Goal: Task Accomplishment & Management: Manage account settings

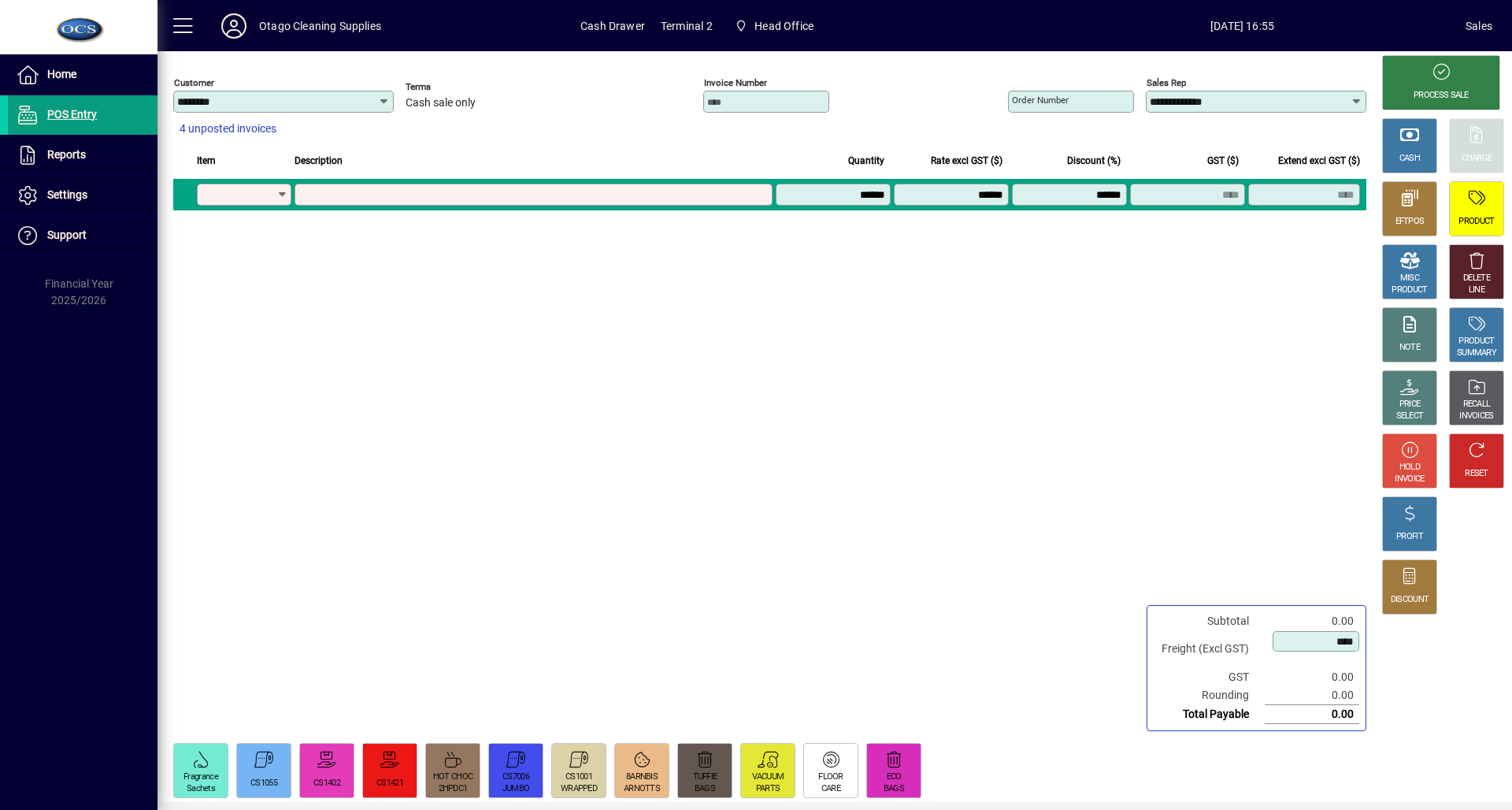
click at [223, 26] on icon at bounding box center [234, 26] width 32 height 25
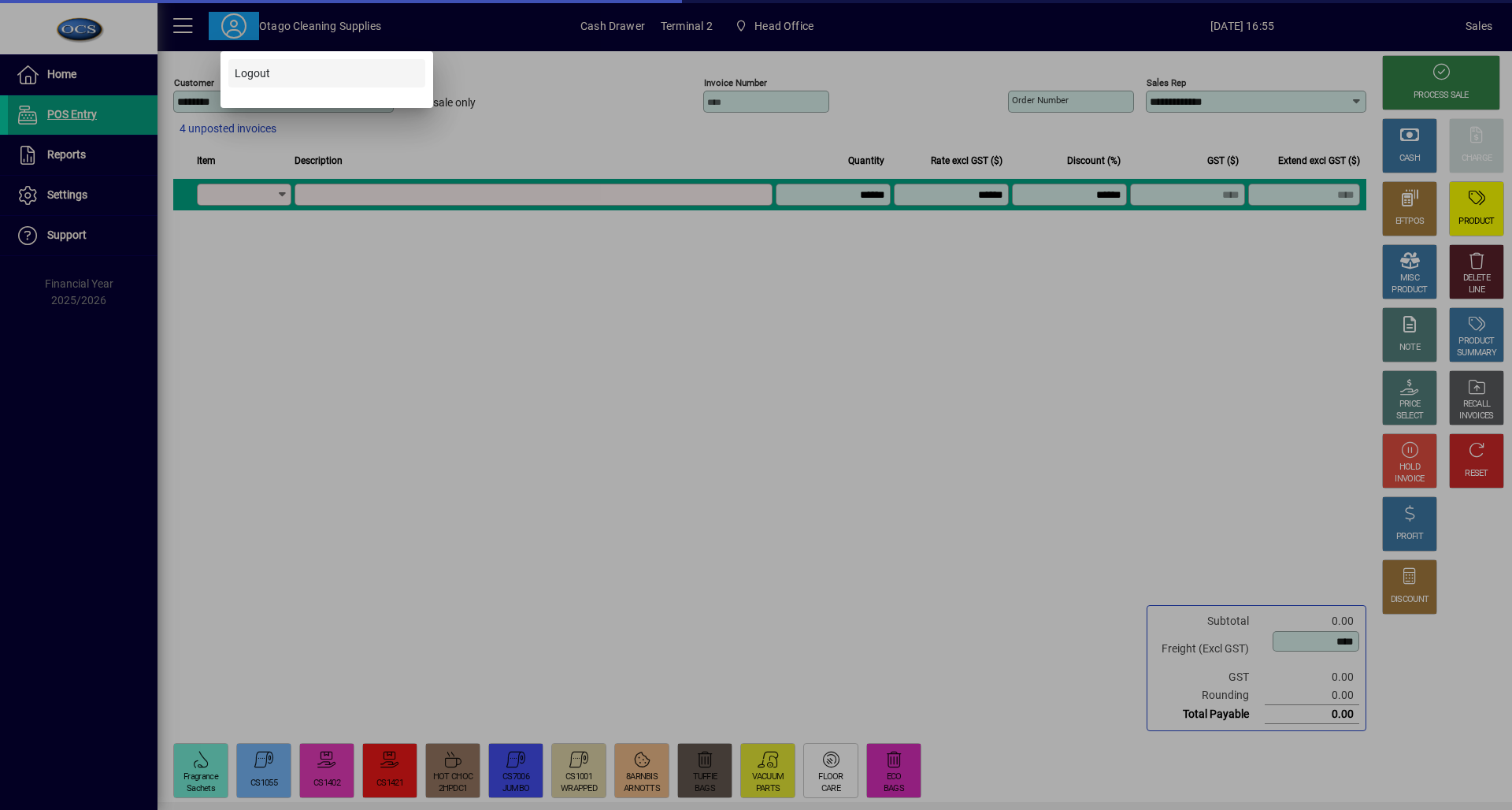
click at [269, 83] on span at bounding box center [326, 74] width 197 height 38
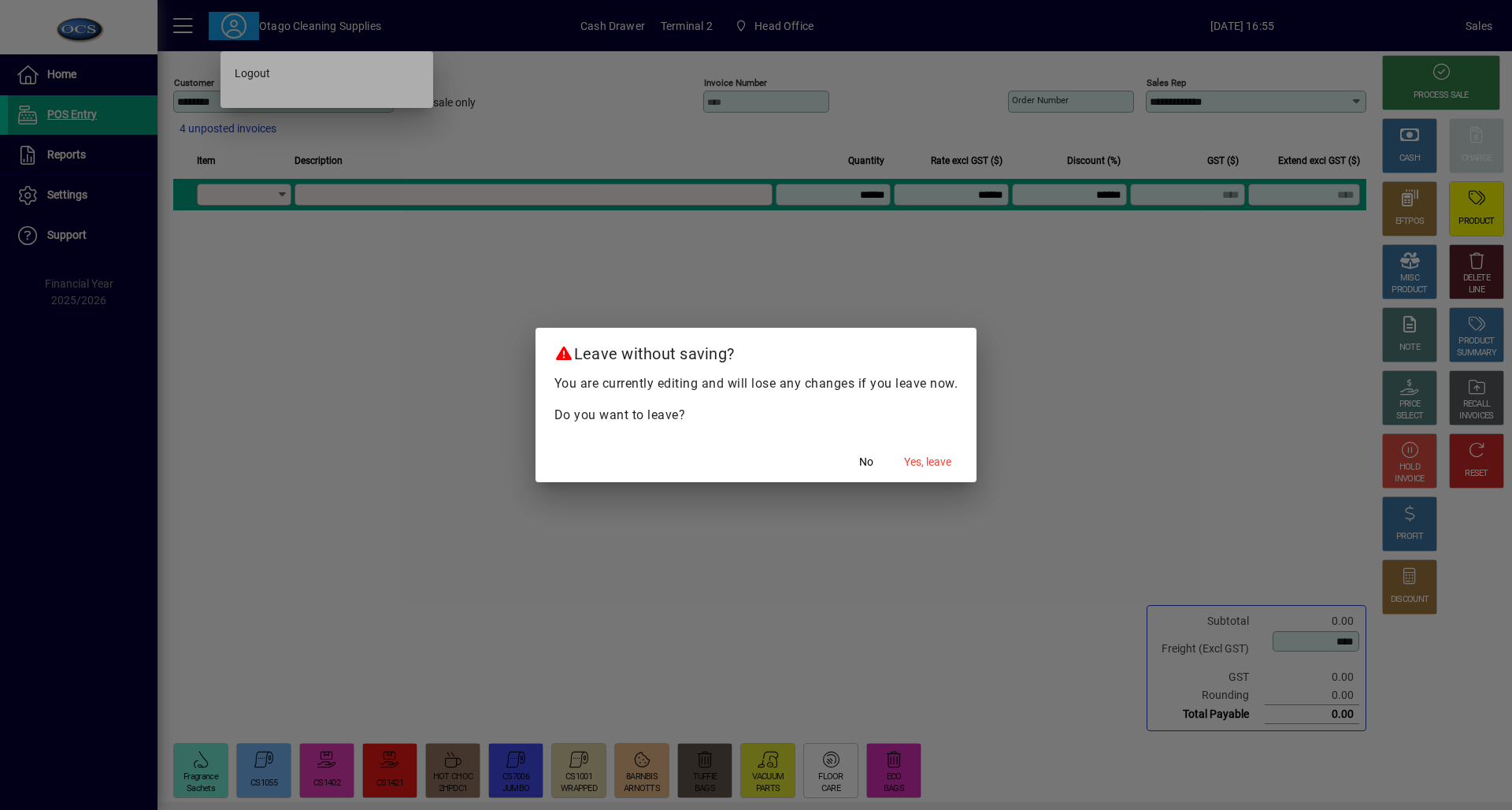
click at [960, 461] on mat-dialog-actions "No Yes, leave" at bounding box center [756, 461] width 442 height 42
click at [936, 450] on span "button" at bounding box center [928, 462] width 60 height 38
